Goal: Task Accomplishment & Management: Manage account settings

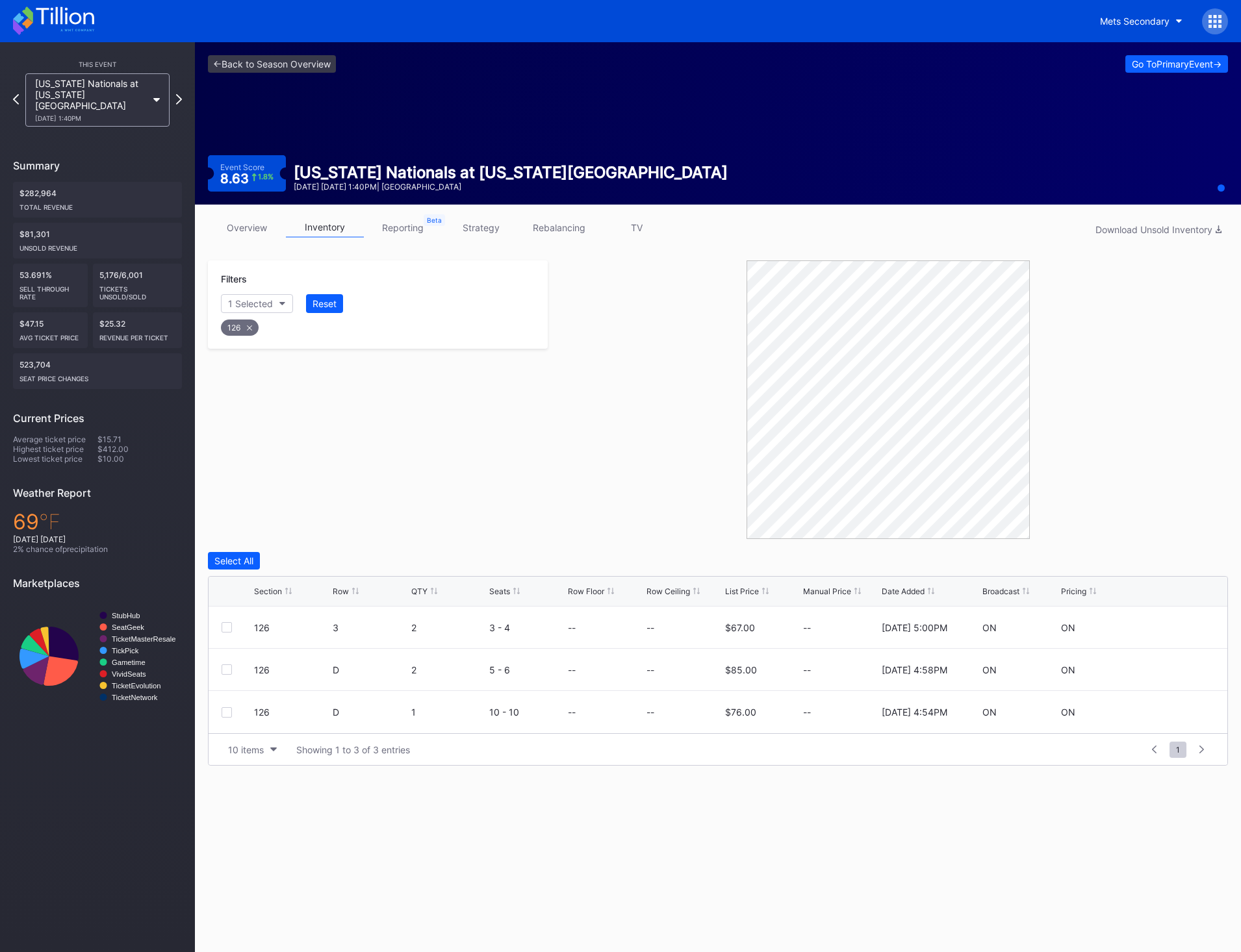
click at [67, 9] on icon at bounding box center [64, 16] width 58 height 18
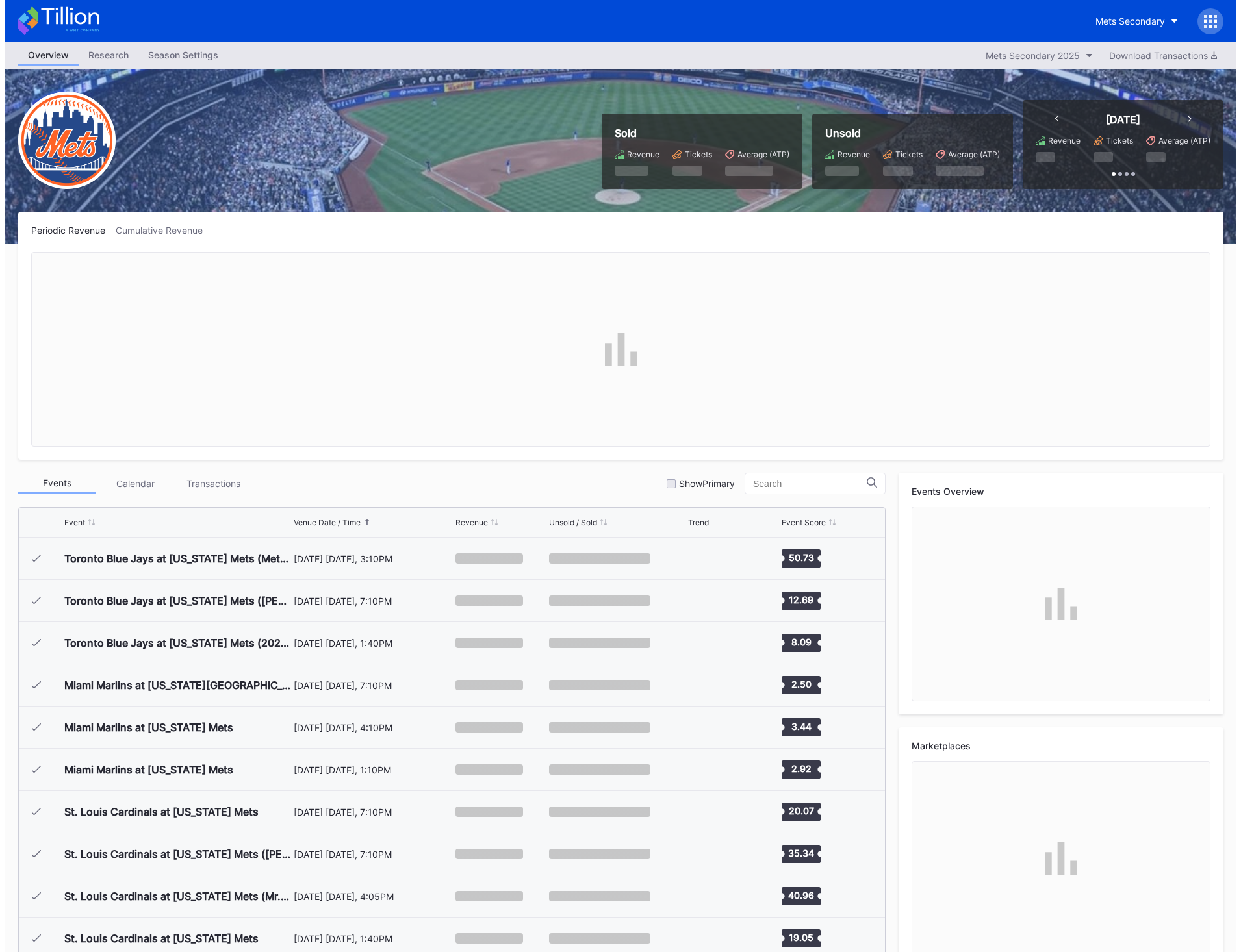
scroll to position [3166, 0]
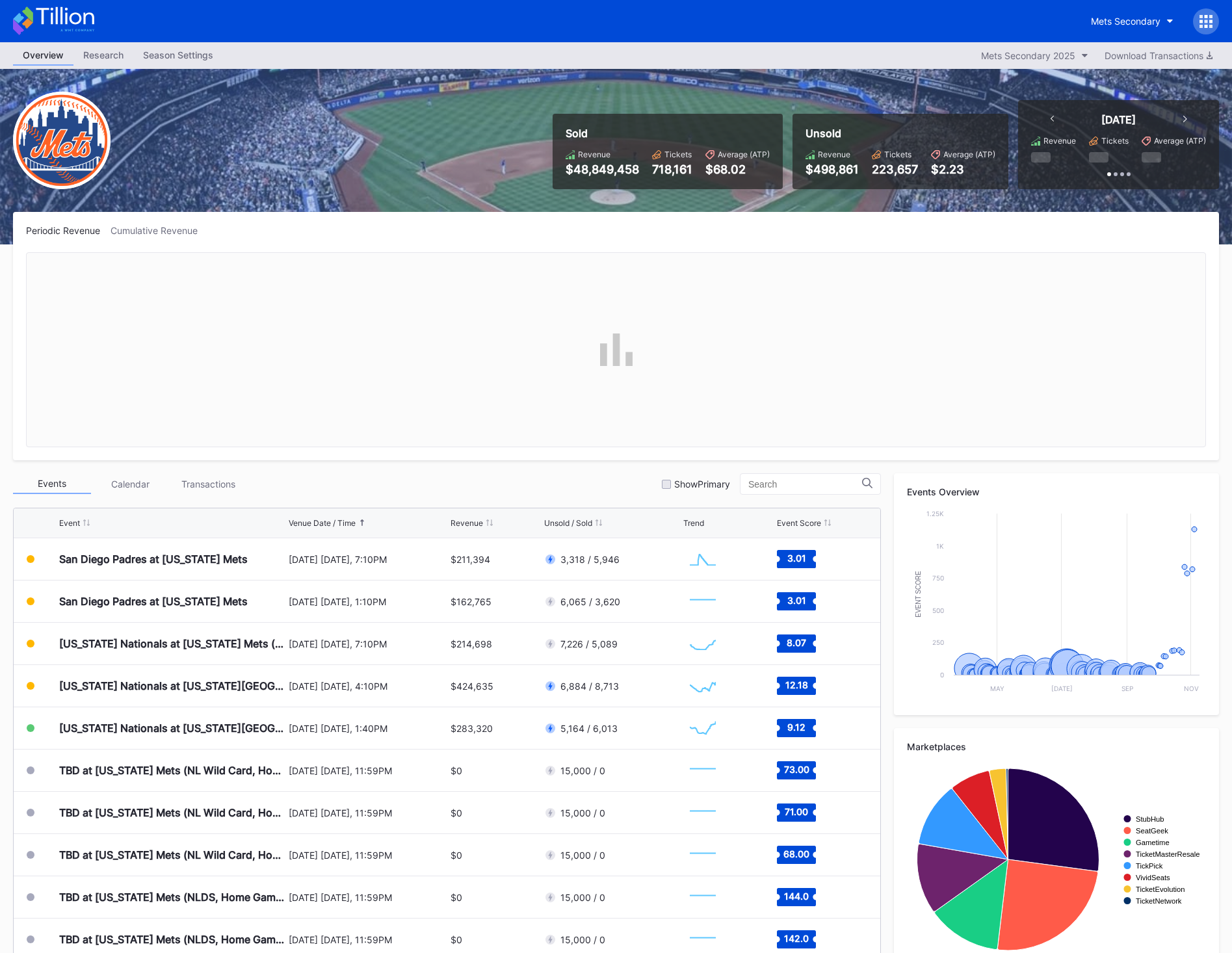
click at [1208, 26] on icon at bounding box center [1206, 26] width 4 height 4
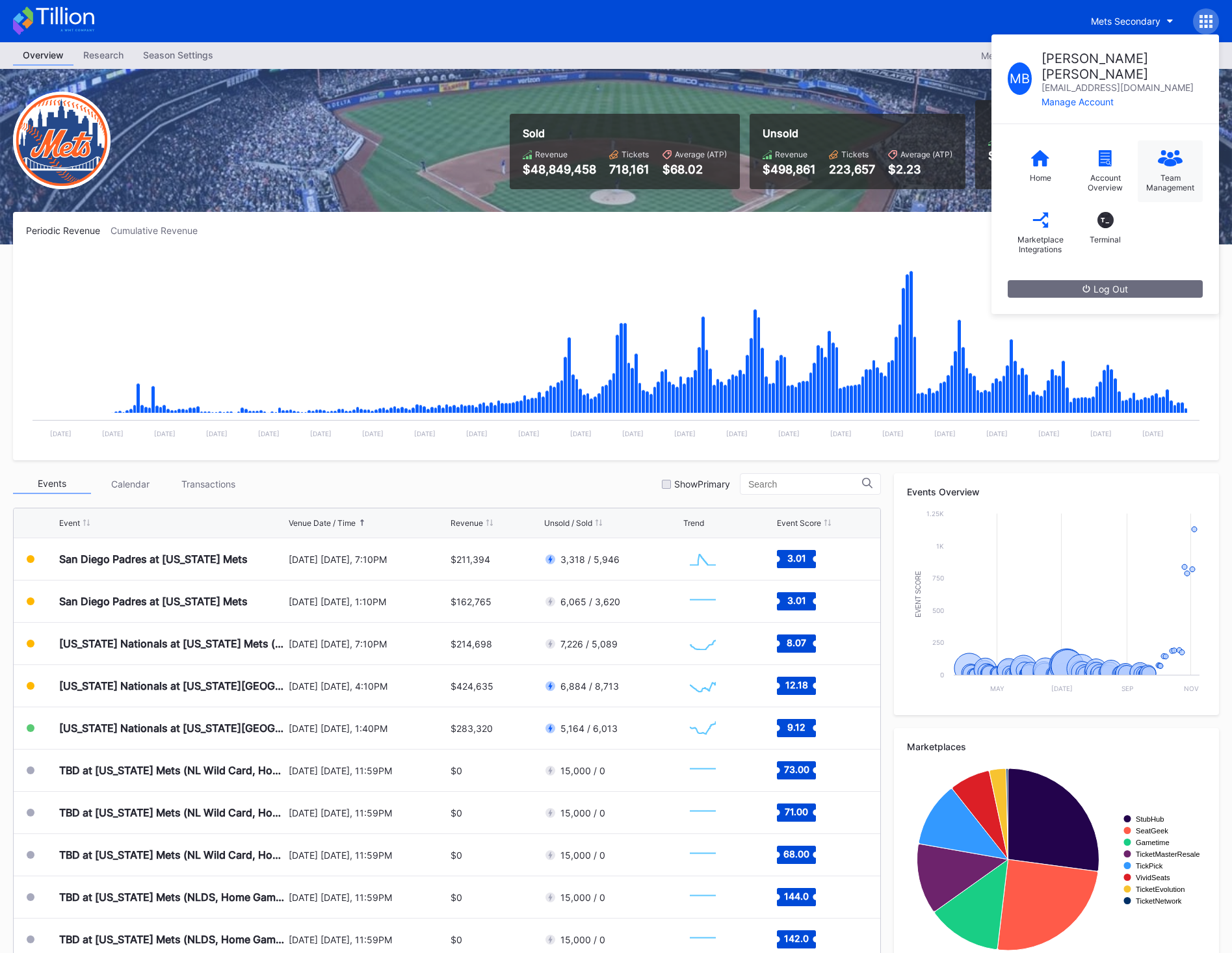
click at [1183, 173] on div "Team Management" at bounding box center [1170, 182] width 52 height 19
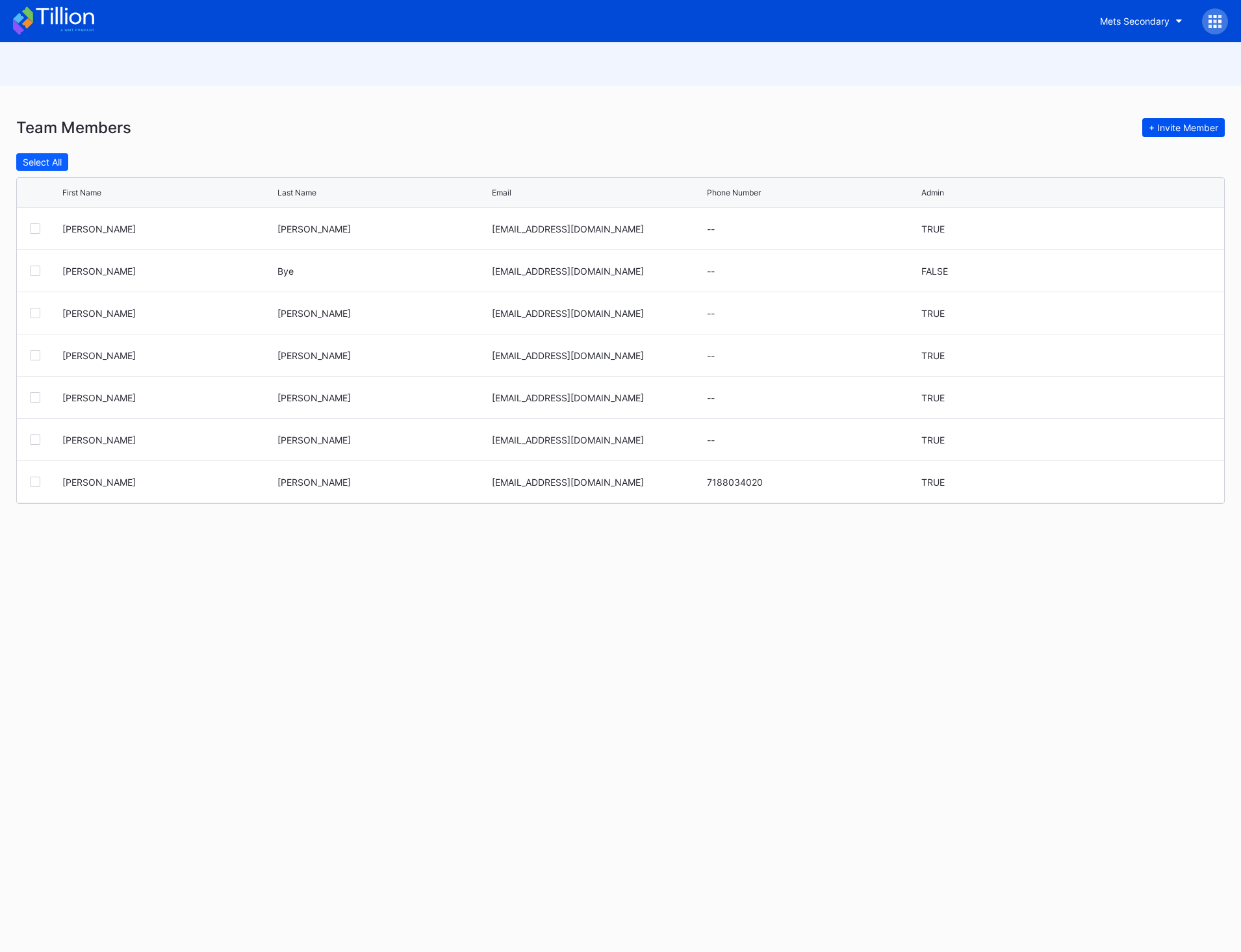
click at [1180, 132] on div "+ Invite Member" at bounding box center [1184, 127] width 70 height 11
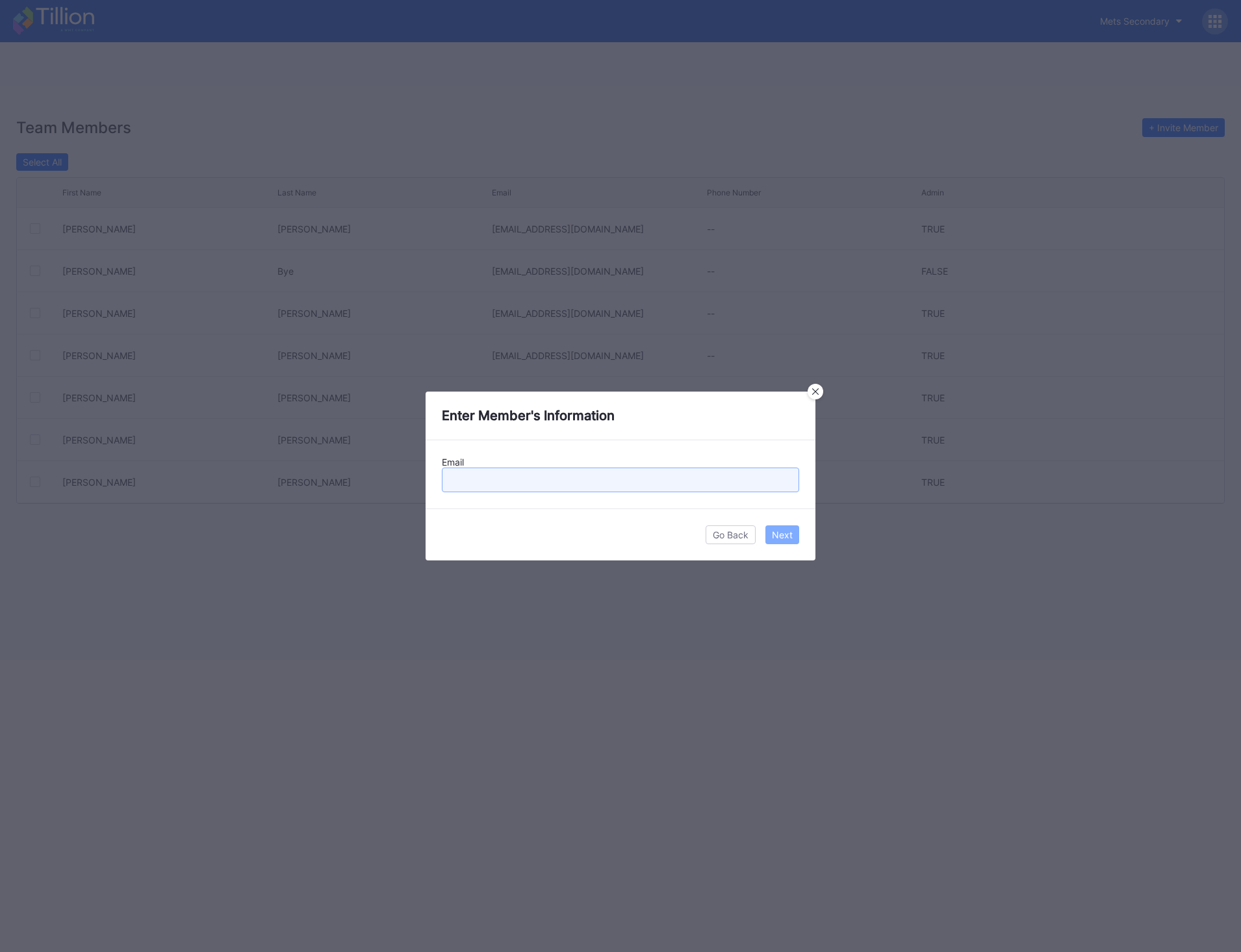
click at [718, 487] on input "text" at bounding box center [620, 480] width 358 height 25
click at [814, 390] on icon at bounding box center [815, 391] width 6 height 6
